Goal: Task Accomplishment & Management: Complete application form

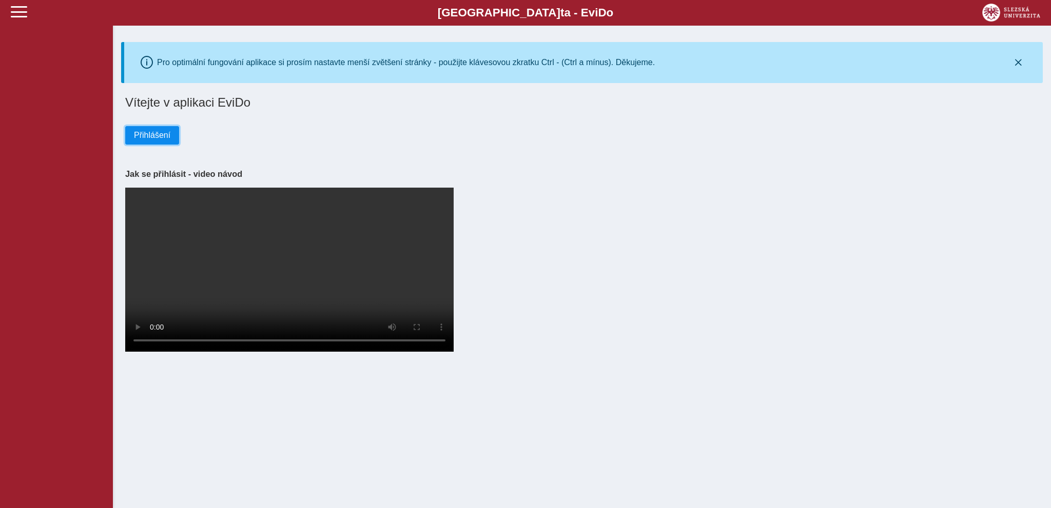
click at [154, 139] on span "Přihlášení" at bounding box center [152, 135] width 36 height 9
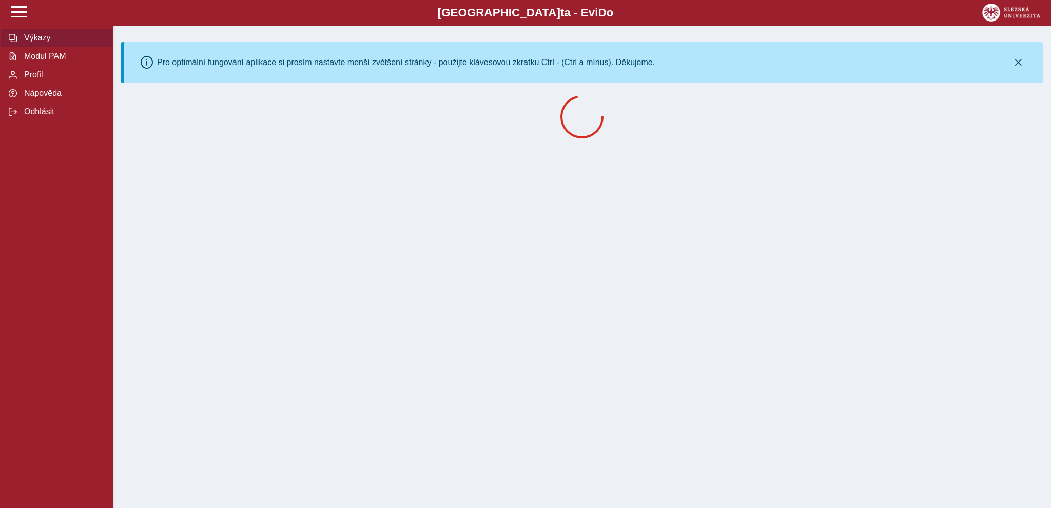
click at [39, 43] on span "Výkazy" at bounding box center [62, 37] width 83 height 9
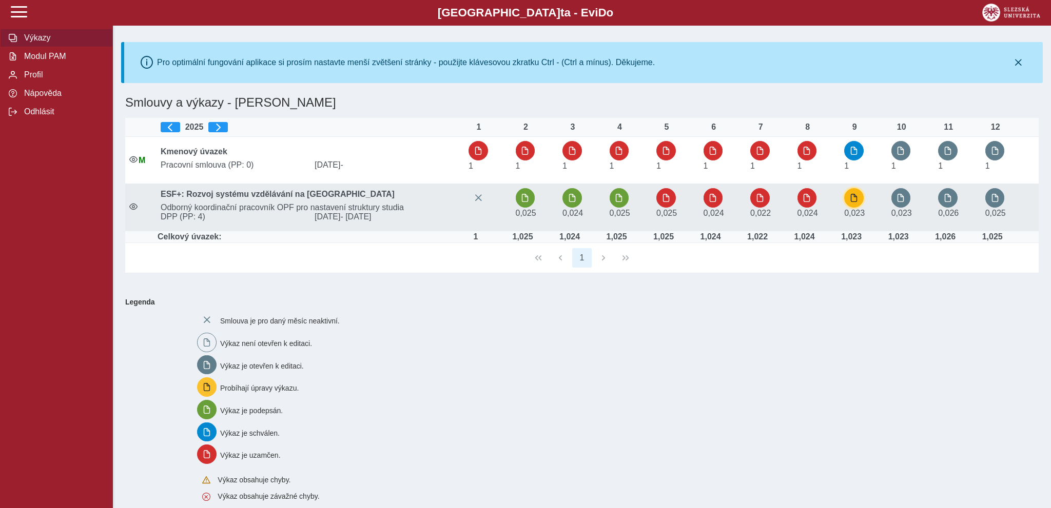
click at [857, 200] on span "button" at bounding box center [854, 198] width 8 height 8
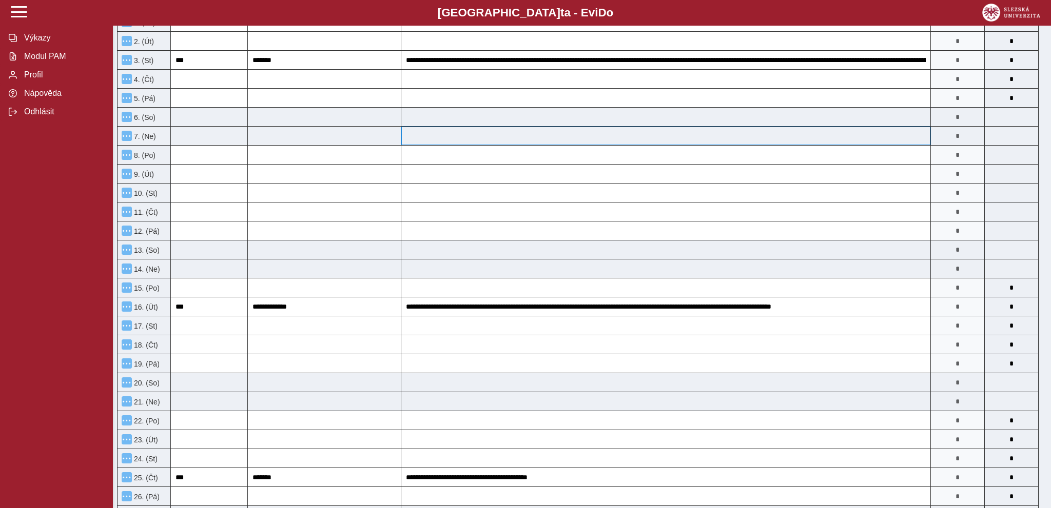
scroll to position [54, 0]
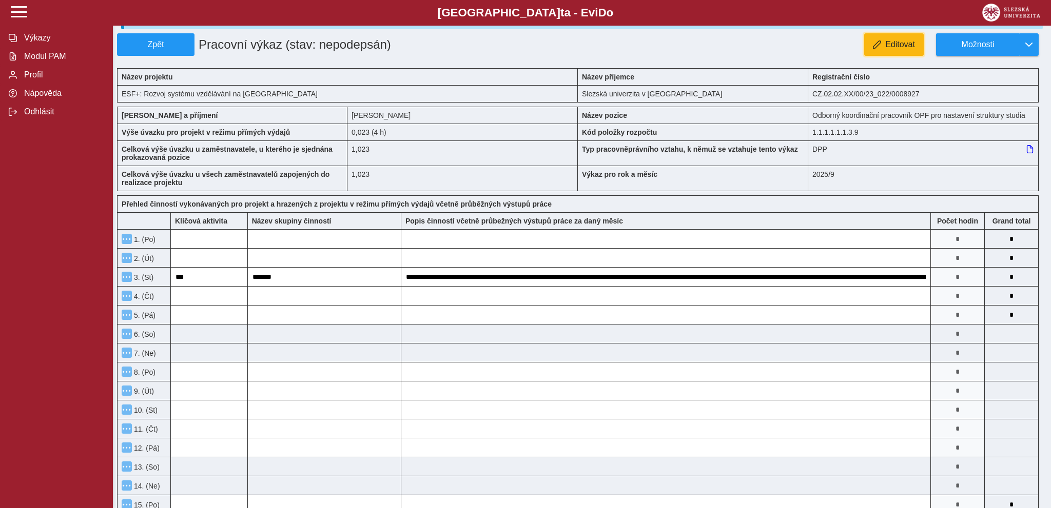
click at [890, 48] on span "Editovat" at bounding box center [900, 44] width 30 height 9
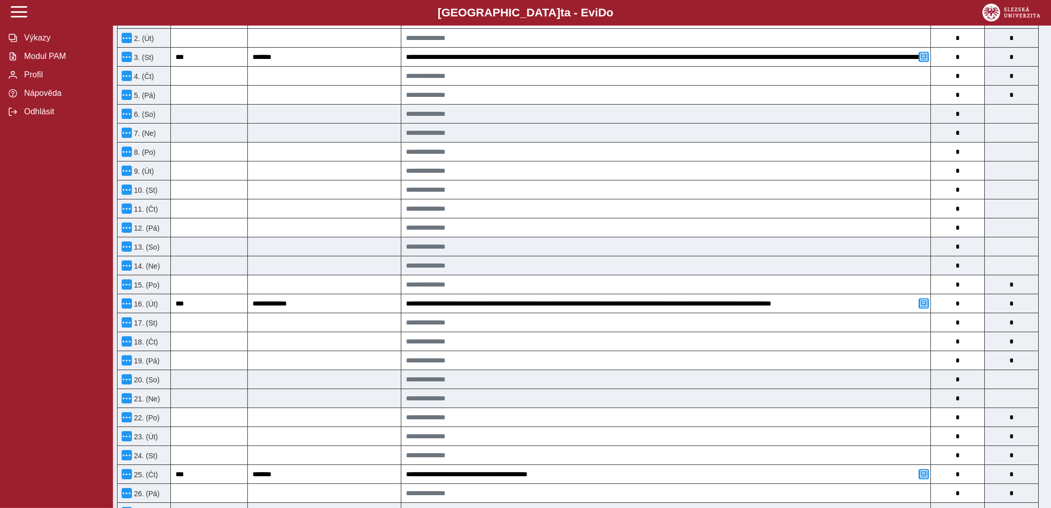
scroll to position [433, 0]
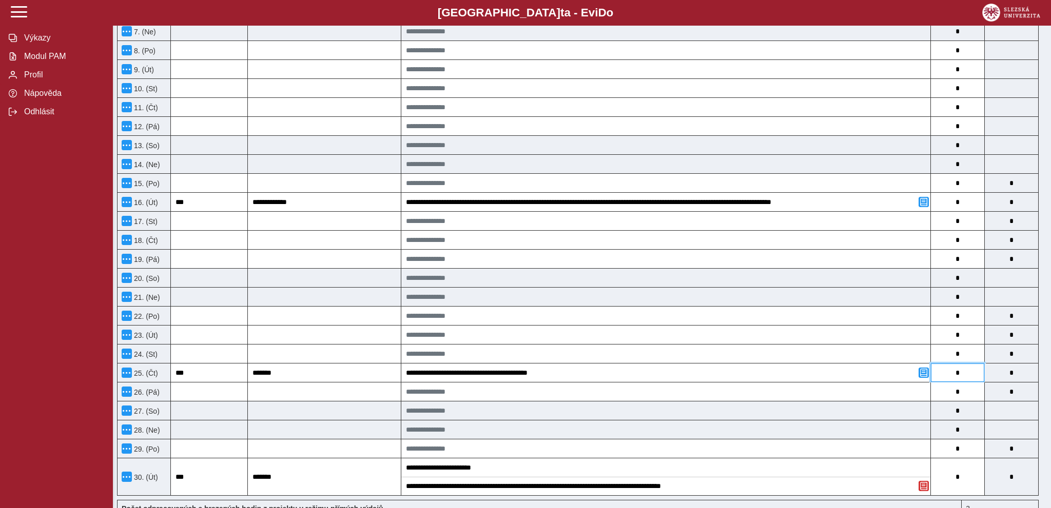
click at [962, 376] on input "*" at bounding box center [957, 373] width 53 height 18
type input "*"
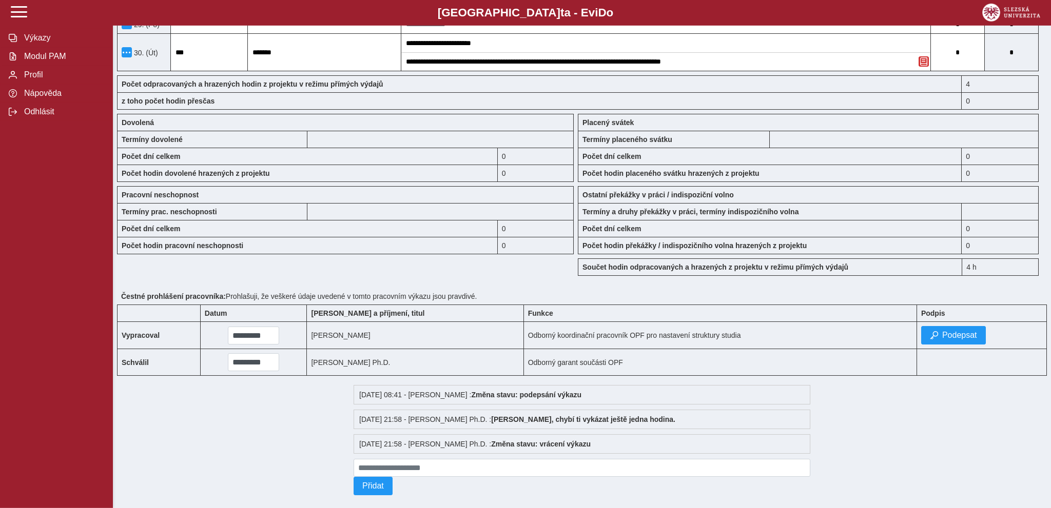
scroll to position [880, 0]
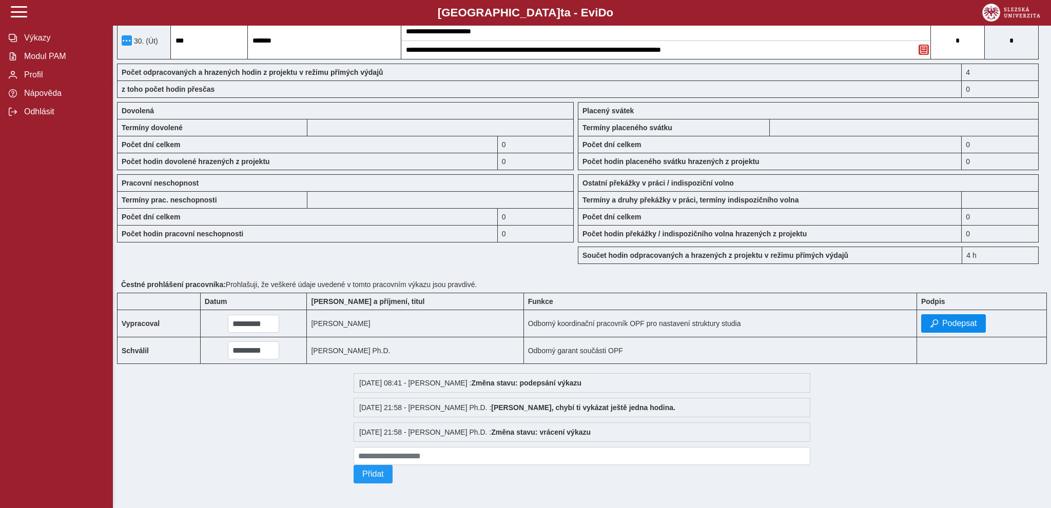
type input "*"
click at [964, 319] on span "Podepsat" at bounding box center [959, 323] width 35 height 9
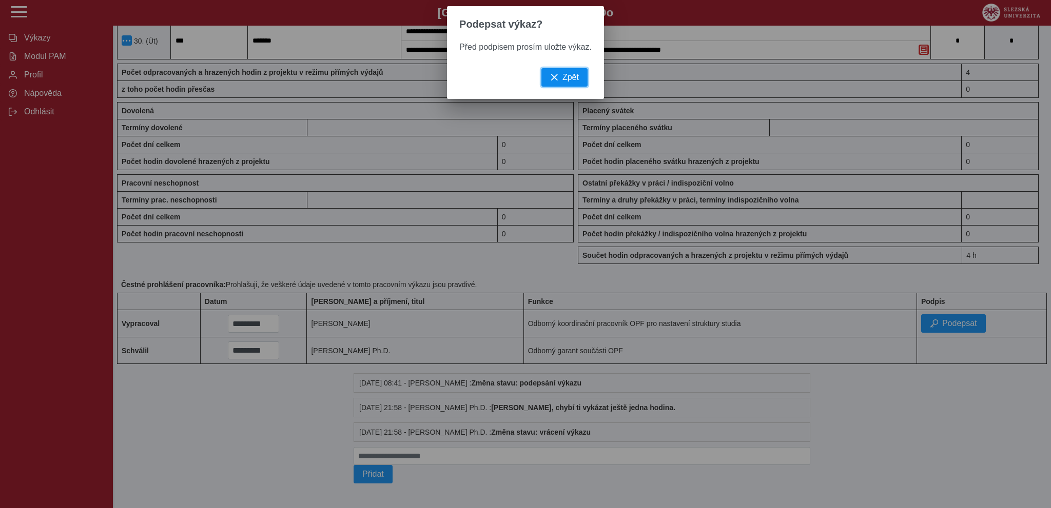
click at [562, 84] on button "Zpět" at bounding box center [564, 77] width 46 height 18
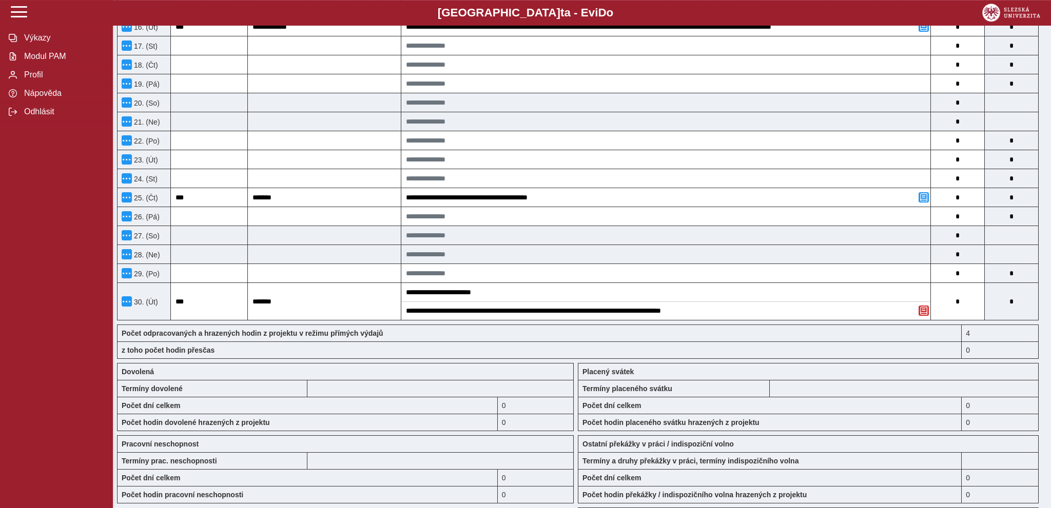
scroll to position [14, 0]
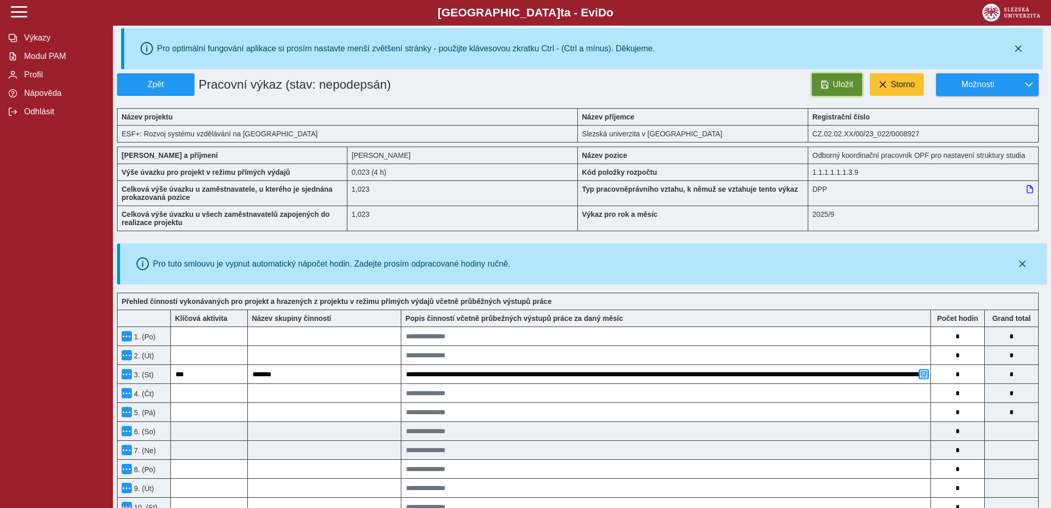
click at [837, 81] on span "Uložit" at bounding box center [843, 84] width 21 height 9
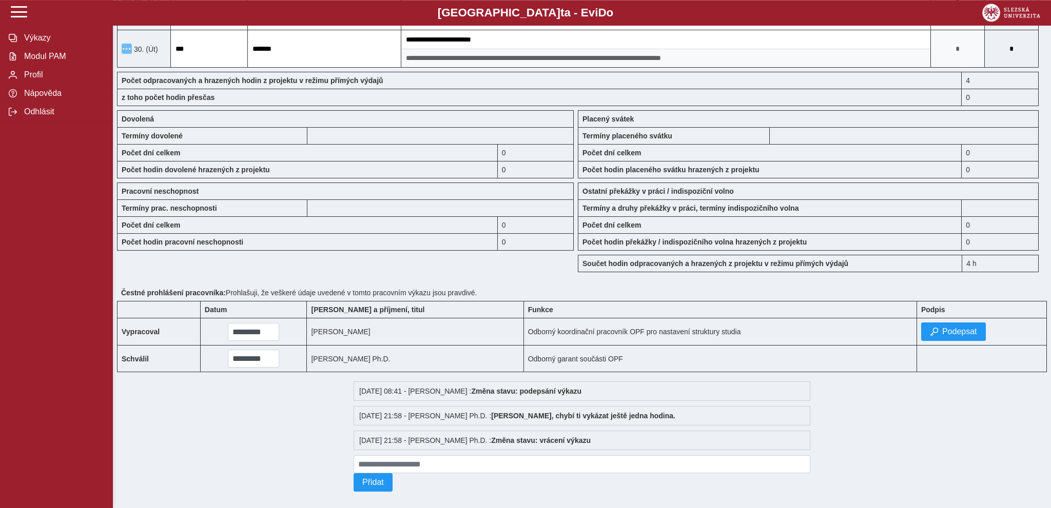
scroll to position [823, 0]
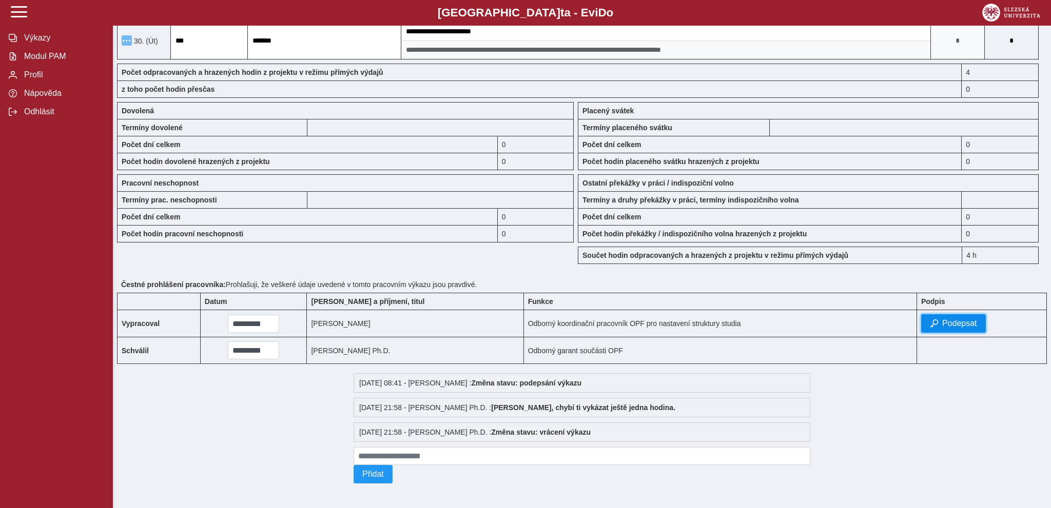
click at [946, 319] on span "Podepsat" at bounding box center [959, 323] width 35 height 9
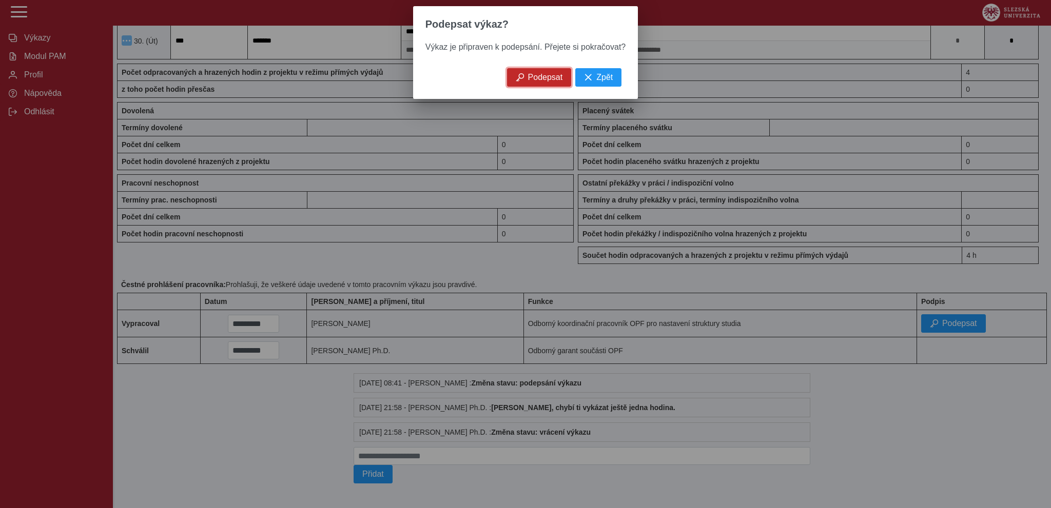
click at [535, 81] on span "Podepsat" at bounding box center [545, 77] width 35 height 9
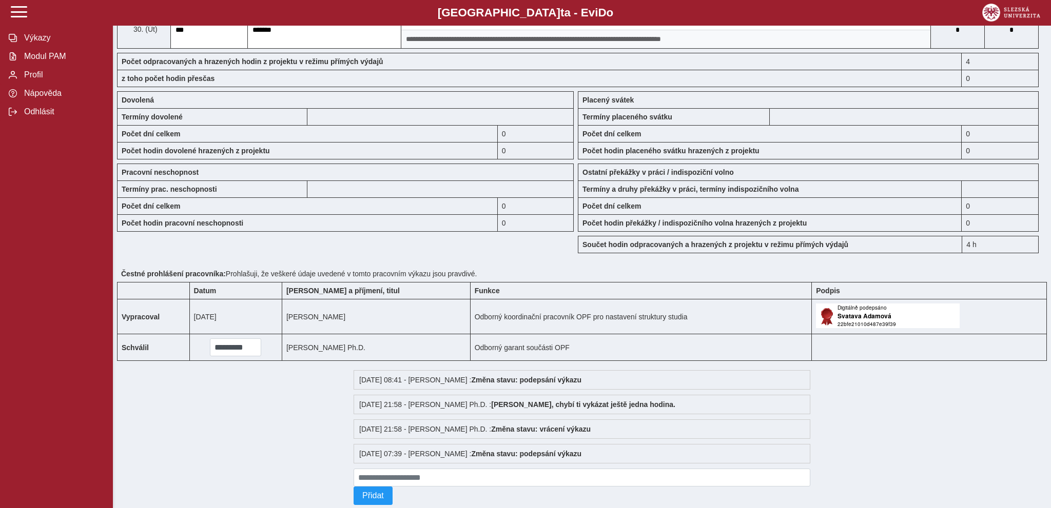
scroll to position [822, 0]
click at [38, 43] on span "Výkazy" at bounding box center [62, 37] width 83 height 9
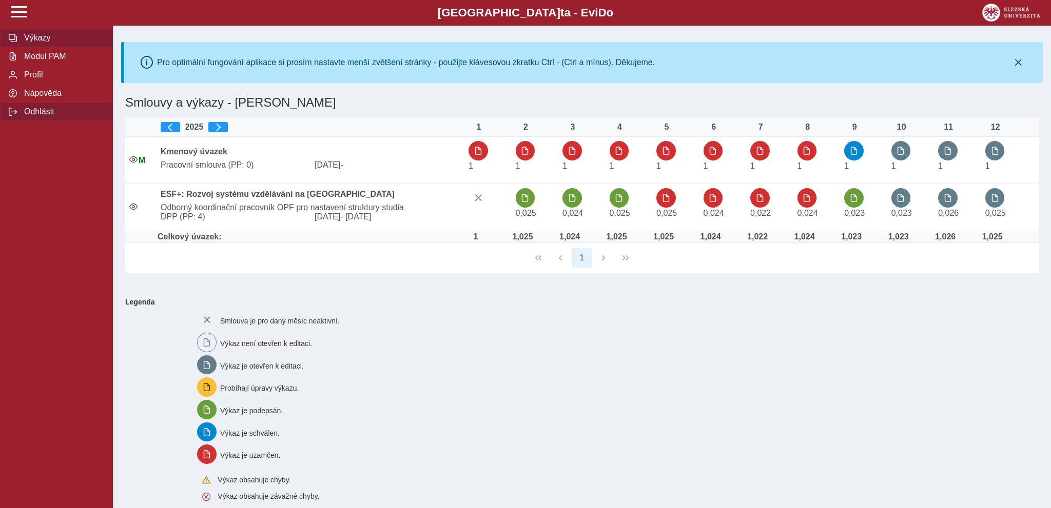
click at [28, 116] on span "Odhlásit" at bounding box center [62, 111] width 83 height 9
